Goal: Task Accomplishment & Management: Manage account settings

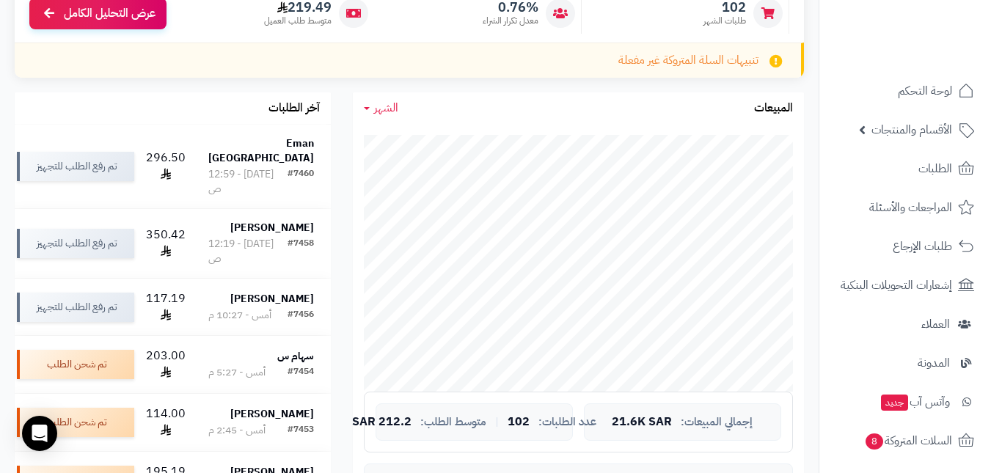
scroll to position [220, 0]
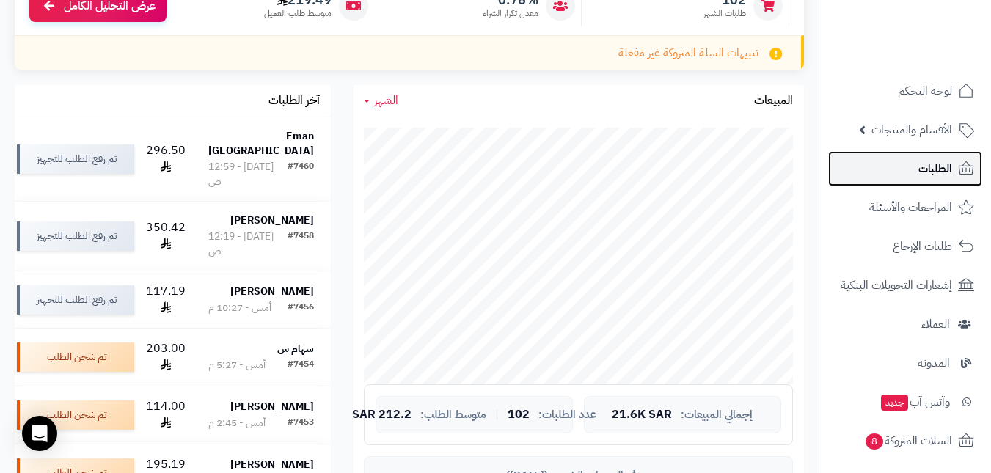
click at [932, 166] on span "الطلبات" at bounding box center [936, 168] width 34 height 21
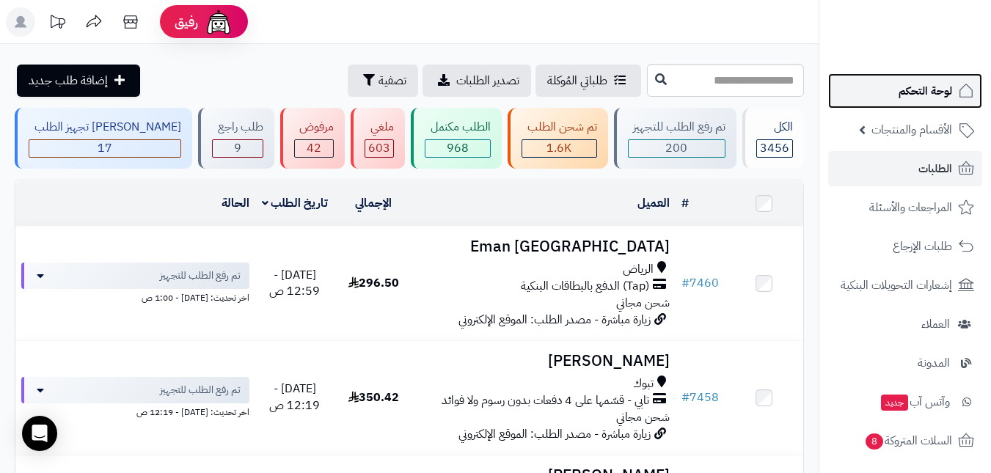
click at [897, 99] on link "لوحة التحكم" at bounding box center [905, 90] width 154 height 35
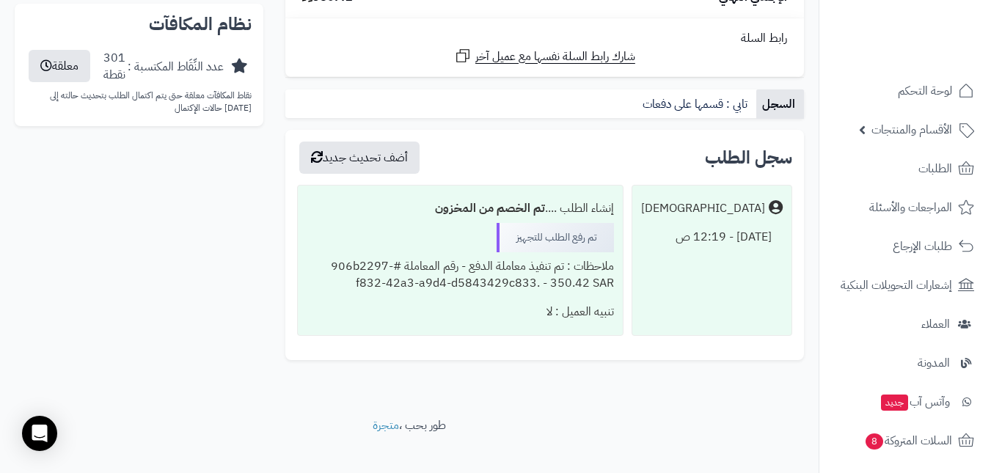
scroll to position [1062, 0]
